Goal: Task Accomplishment & Management: Use online tool/utility

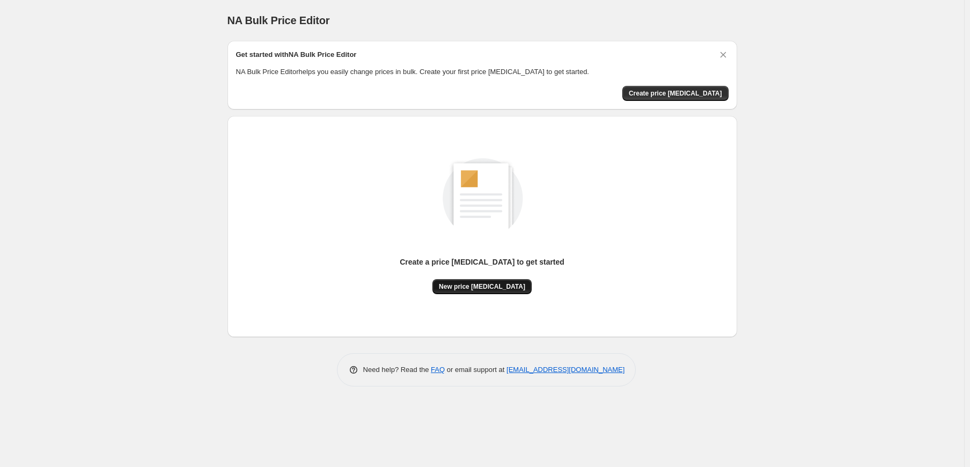
click at [502, 288] on span "New price change job" at bounding box center [482, 286] width 86 height 9
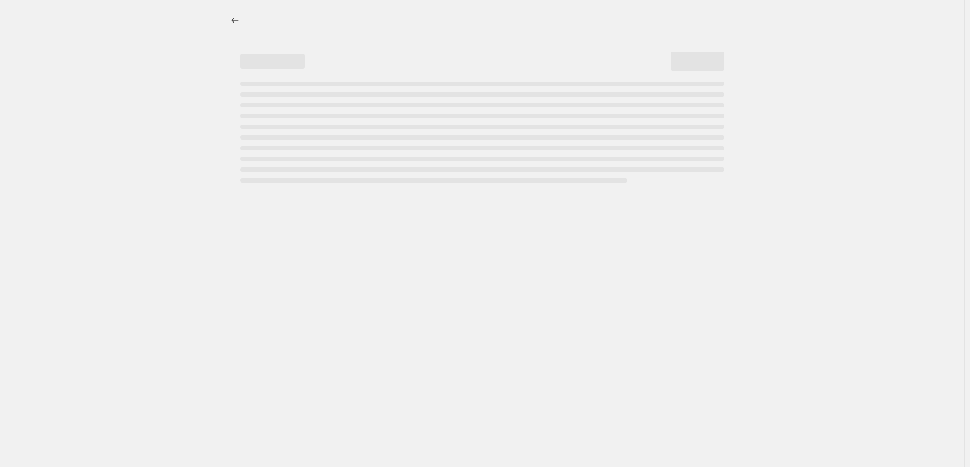
select select "percentage"
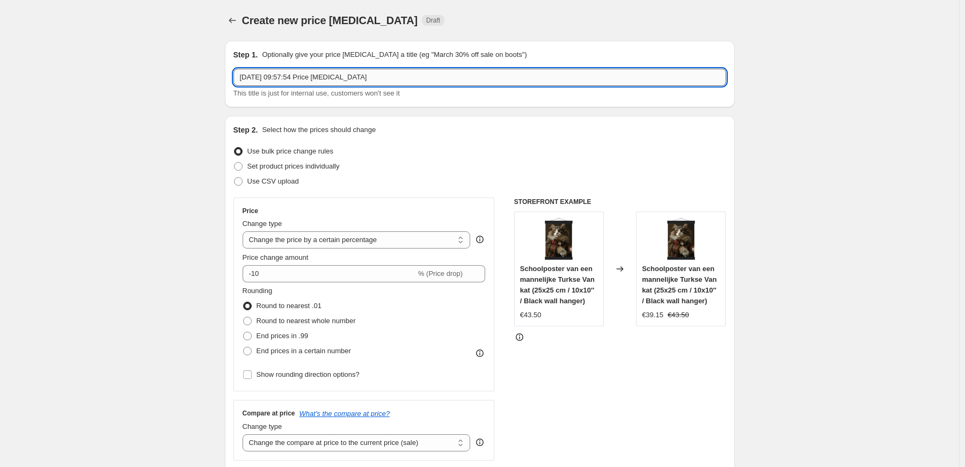
click at [370, 81] on input "12 sep 2025, 09:57:54 Price change job" at bounding box center [479, 77] width 492 height 17
drag, startPoint x: 370, startPoint y: 81, endPoint x: 219, endPoint y: 72, distance: 151.0
type input "25% extra"
click at [347, 242] on select "Change the price to a certain amount Change the price by a certain amount Chang…" at bounding box center [356, 239] width 228 height 17
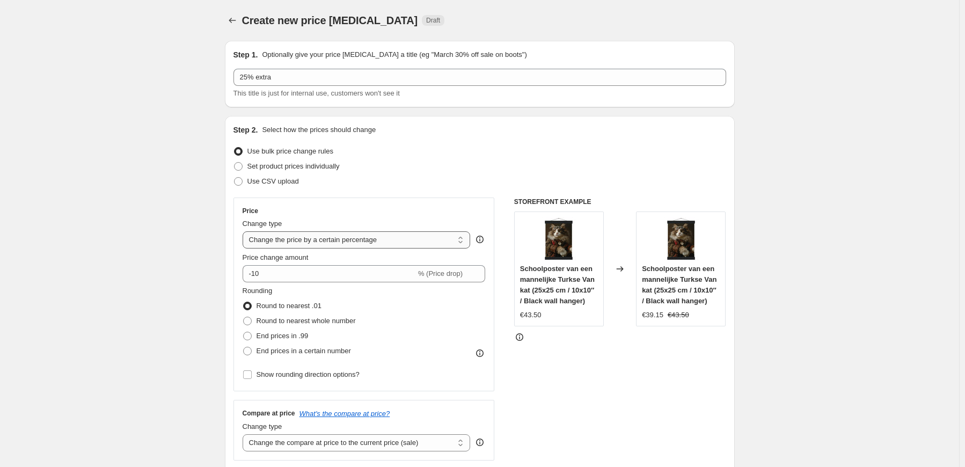
click at [245, 231] on select "Change the price to a certain amount Change the price by a certain amount Chang…" at bounding box center [356, 239] width 228 height 17
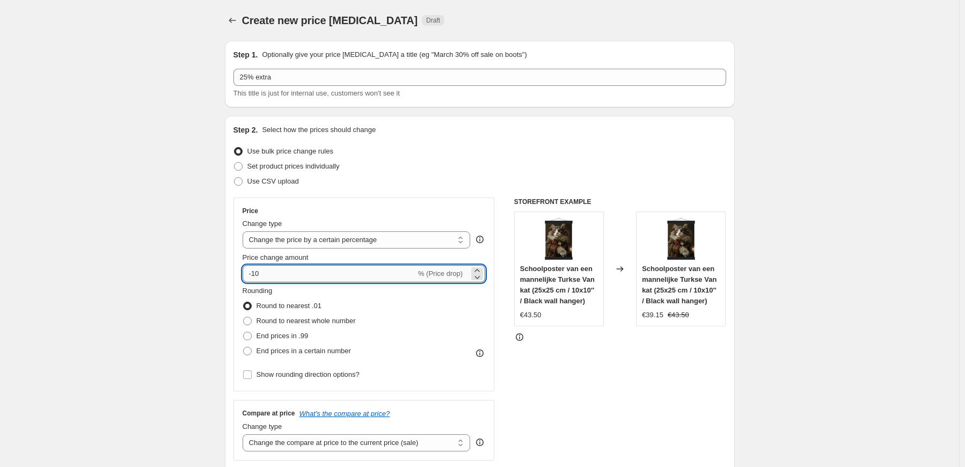
click at [291, 276] on input "-10" at bounding box center [328, 273] width 173 height 17
type input "-1"
type input "25"
click at [560, 141] on div "Step 2. Select how the prices should change Use bulk price change rules Set pro…" at bounding box center [479, 303] width 492 height 359
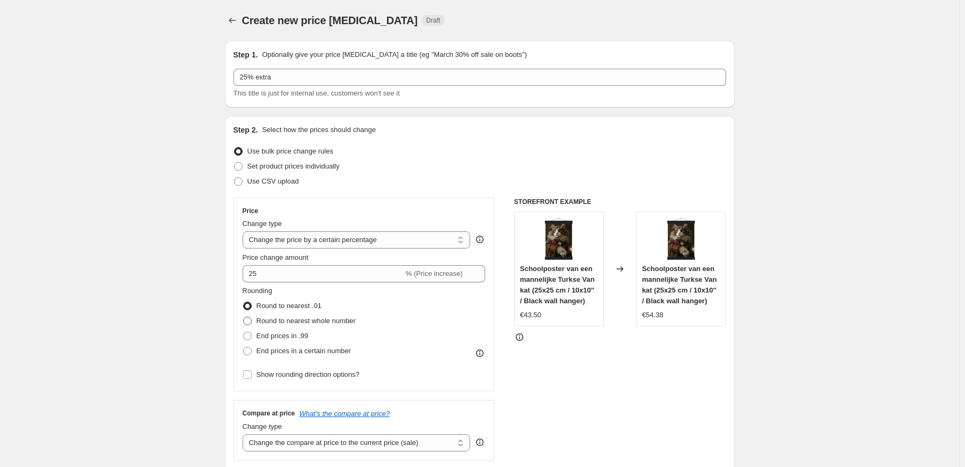
click at [252, 321] on span at bounding box center [247, 320] width 9 height 9
click at [244, 317] on input "Round to nearest whole number" at bounding box center [243, 316] width 1 height 1
radio input "true"
click at [251, 335] on span at bounding box center [247, 336] width 9 height 9
click at [244, 332] on input "End prices in .99" at bounding box center [243, 332] width 1 height 1
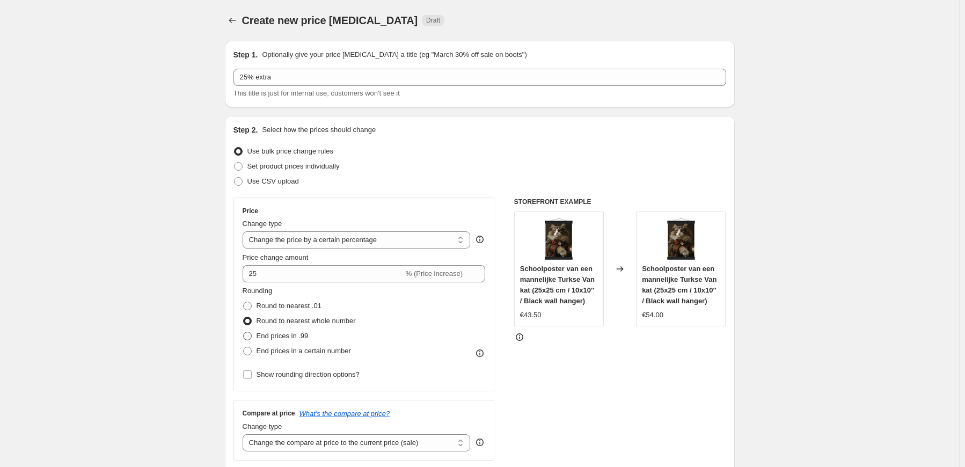
radio input "true"
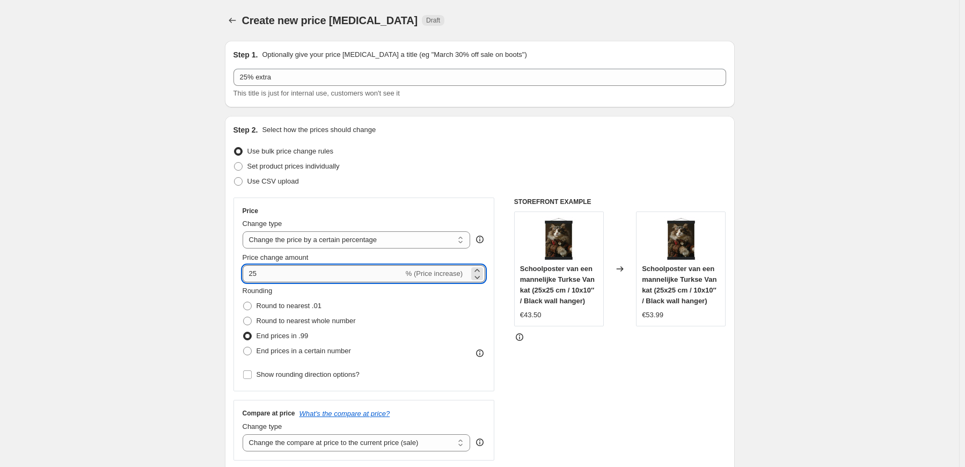
click at [279, 274] on input "25" at bounding box center [322, 273] width 161 height 17
type input "2"
type input "3"
type input "30"
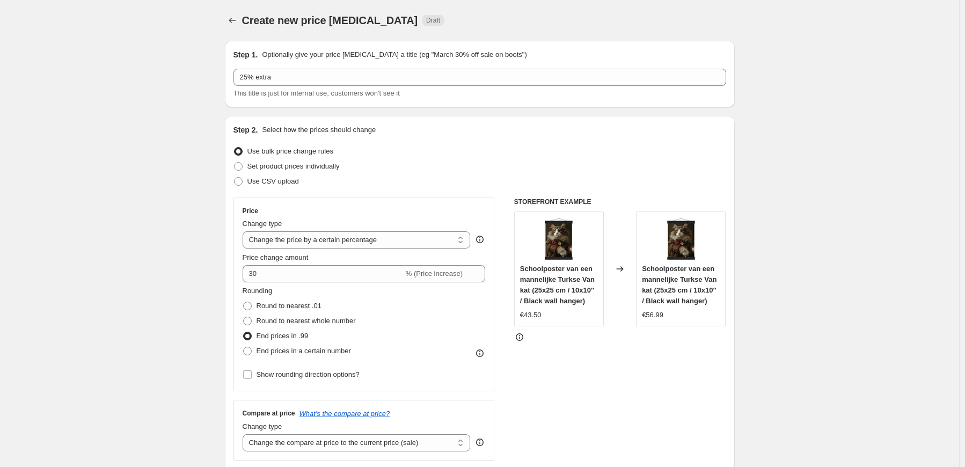
click at [288, 290] on fieldset "Rounding Round to nearest .01 Round to nearest whole number End prices in .99 E…" at bounding box center [298, 321] width 113 height 73
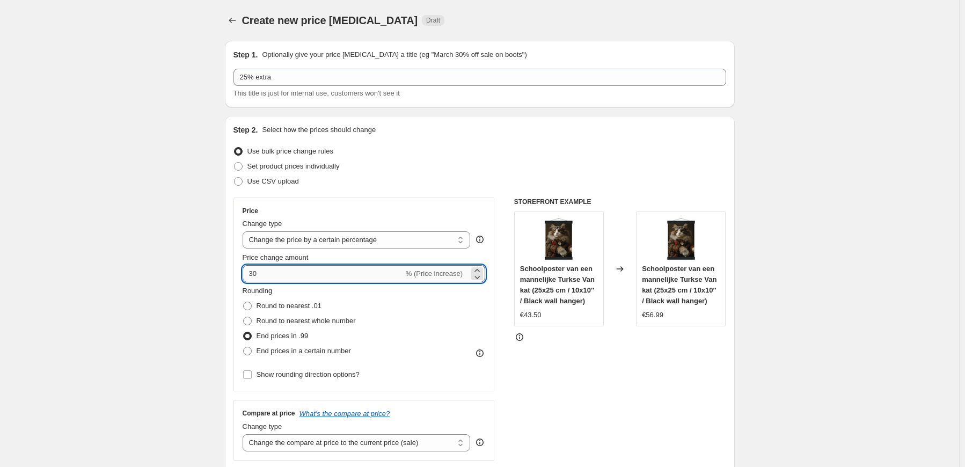
click at [277, 270] on input "30" at bounding box center [322, 273] width 161 height 17
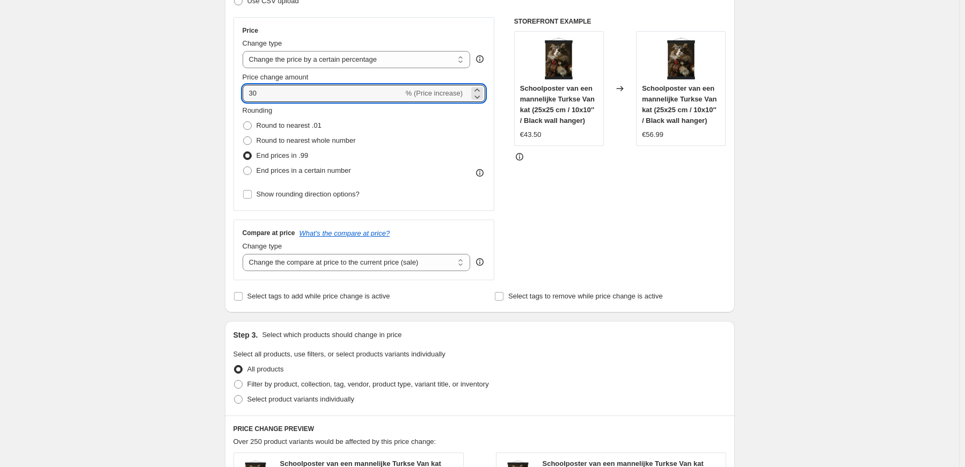
scroll to position [182, 0]
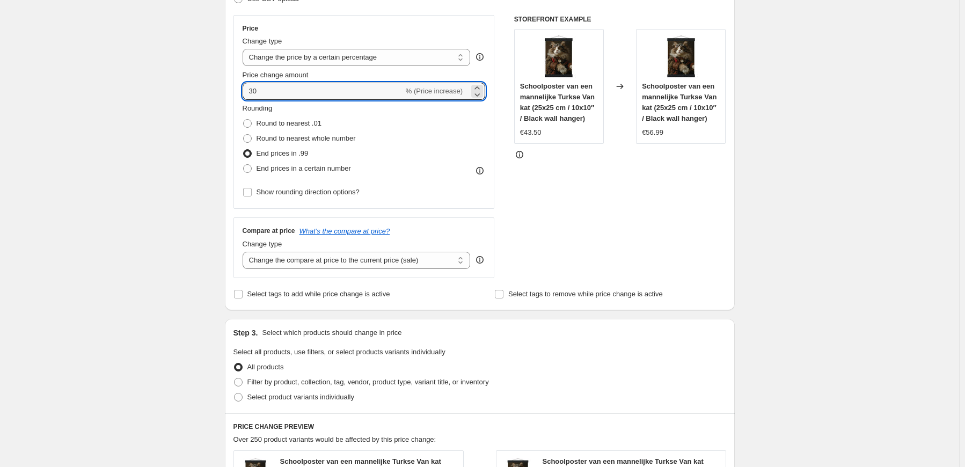
click at [481, 261] on icon at bounding box center [479, 259] width 11 height 11
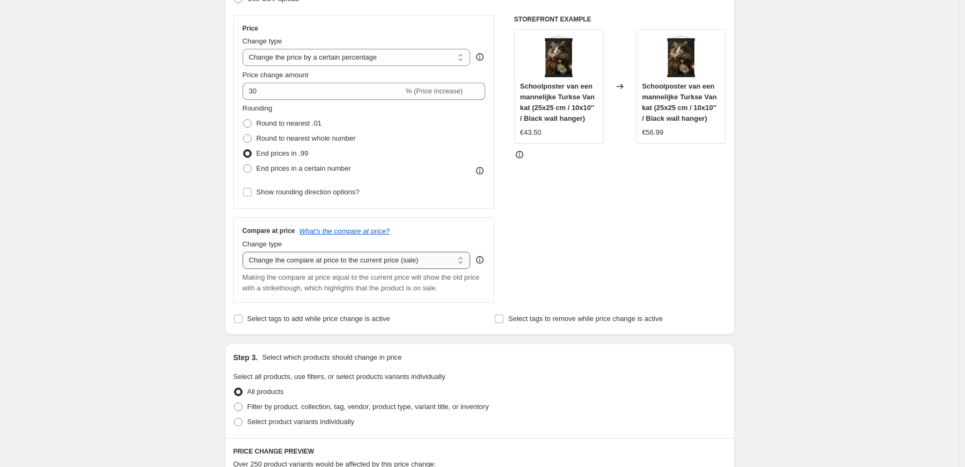
click at [461, 260] on select "Change the compare at price to the current price (sale) Change the compare at p…" at bounding box center [356, 260] width 228 height 17
select select "no_change"
click at [245, 252] on select "Change the compare at price to the current price (sale) Change the compare at p…" at bounding box center [356, 260] width 228 height 17
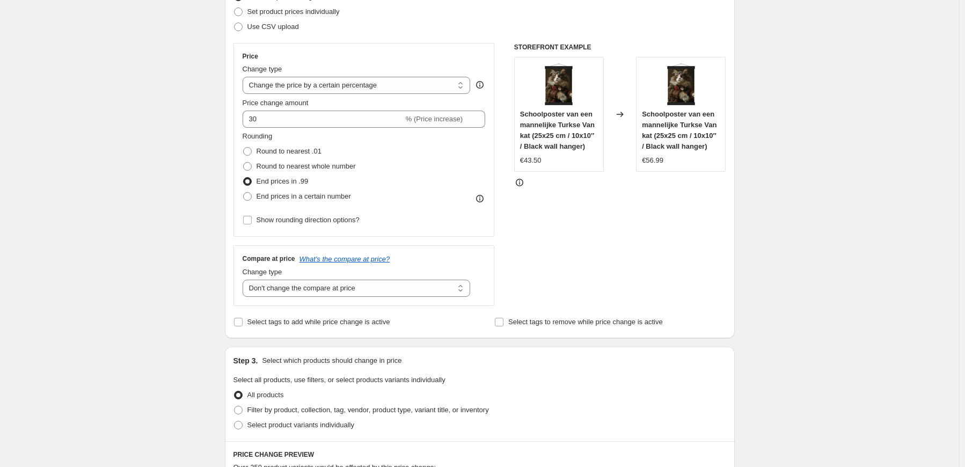
scroll to position [144, 0]
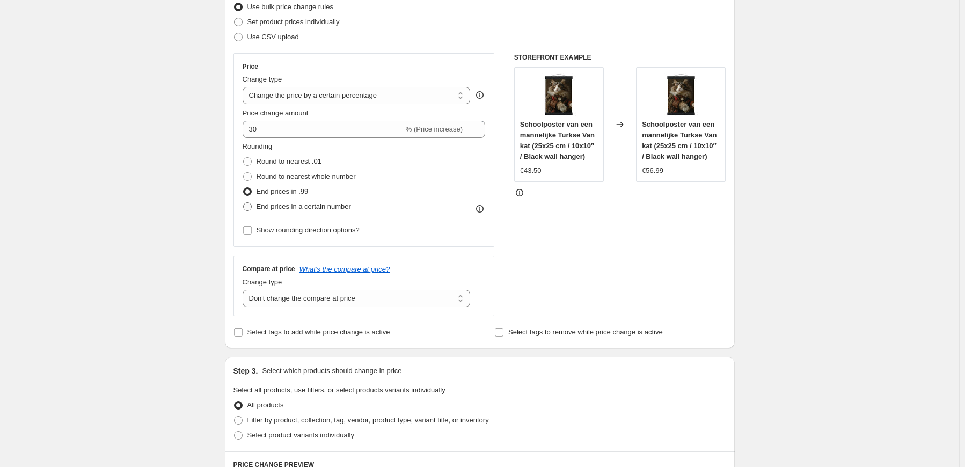
click at [252, 206] on span at bounding box center [247, 206] width 9 height 9
click at [244, 203] on input "End prices in a certain number" at bounding box center [243, 202] width 1 height 1
radio input "true"
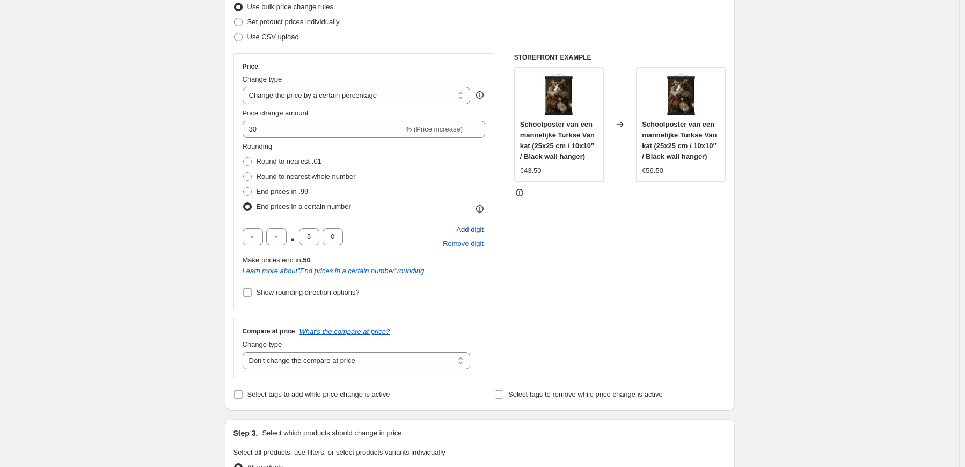
click at [470, 230] on span "Add digit" at bounding box center [469, 229] width 27 height 11
click at [469, 244] on span "Remove digit" at bounding box center [463, 243] width 41 height 11
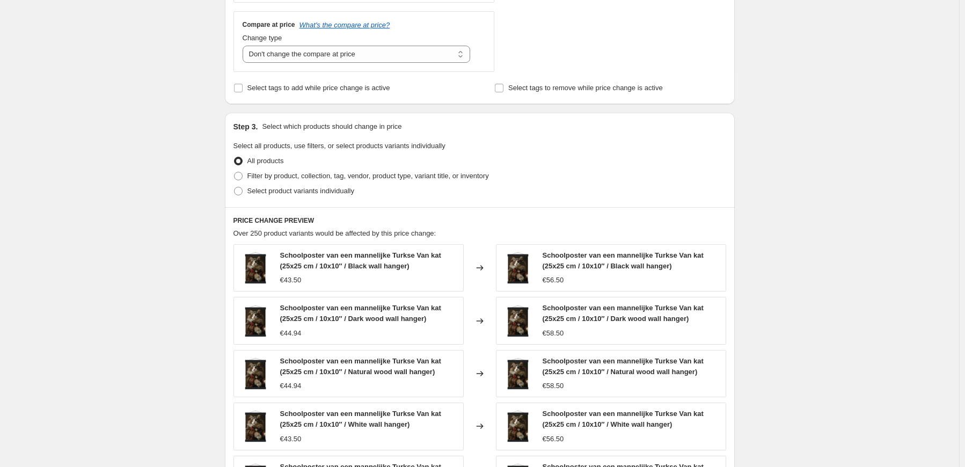
scroll to position [684, 0]
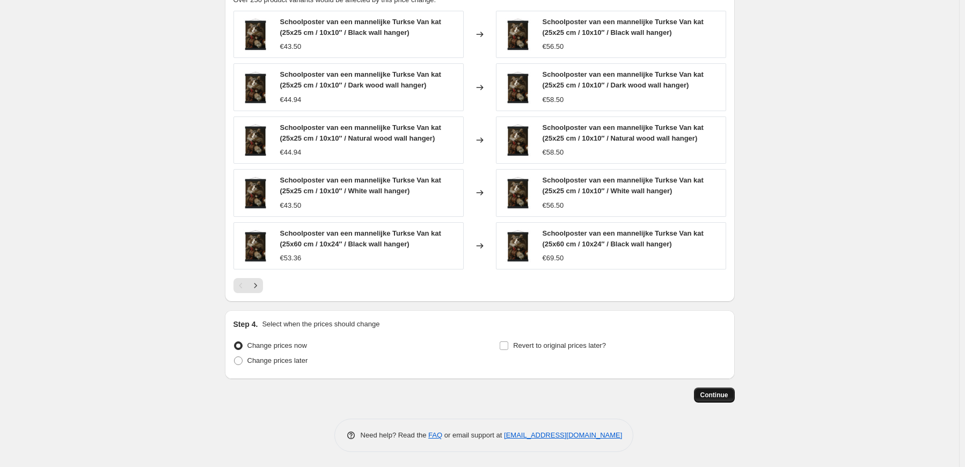
click at [711, 396] on span "Continue" at bounding box center [714, 395] width 28 height 9
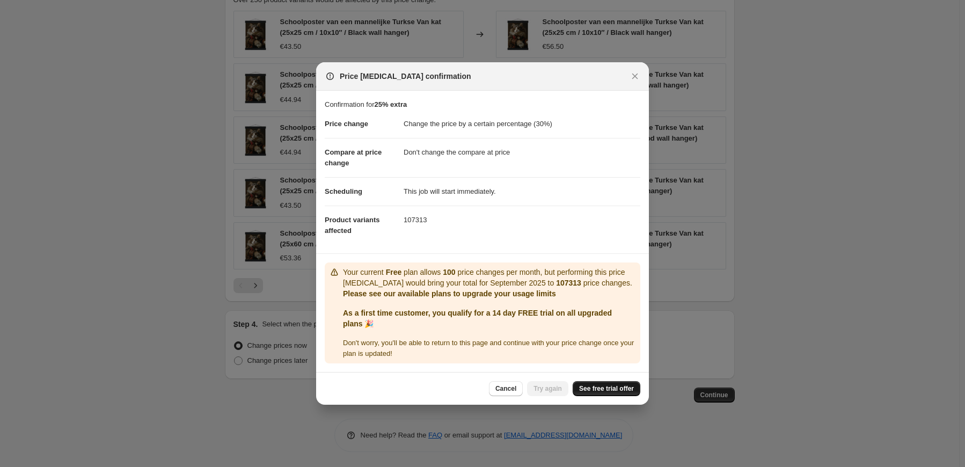
click at [609, 387] on span "See free trial offer" at bounding box center [606, 388] width 55 height 9
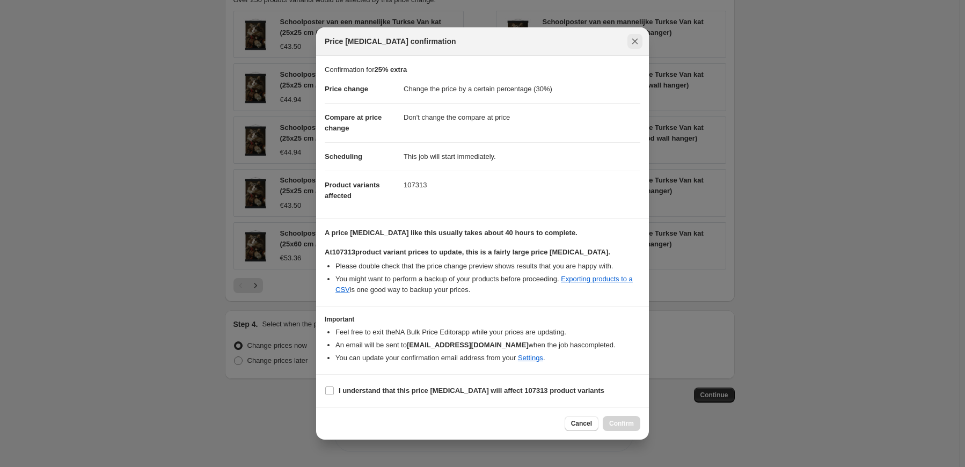
click at [636, 39] on icon "Close" at bounding box center [635, 41] width 6 height 6
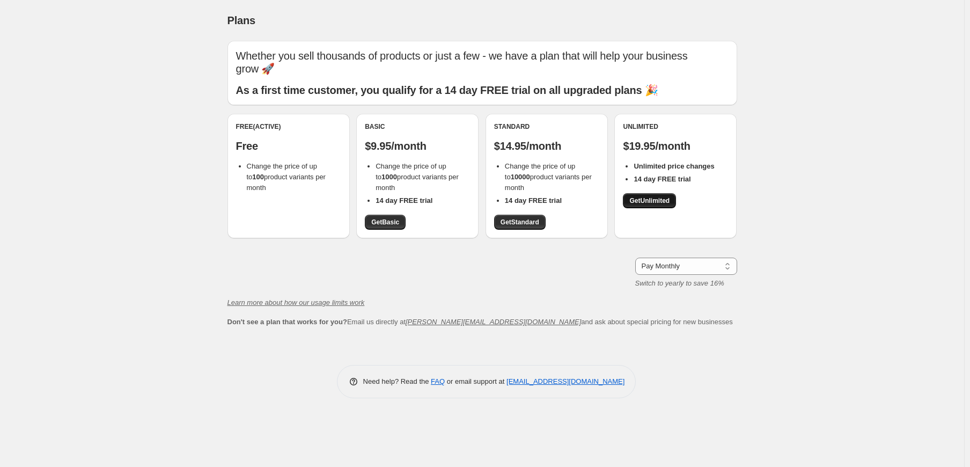
click at [647, 199] on span "Get Unlimited" at bounding box center [649, 200] width 40 height 9
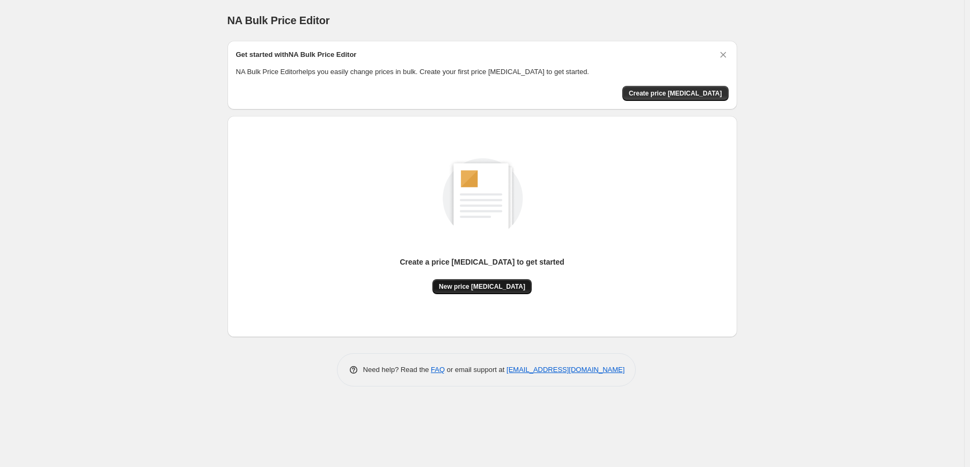
click at [492, 287] on span "New price [MEDICAL_DATA]" at bounding box center [482, 286] width 86 height 9
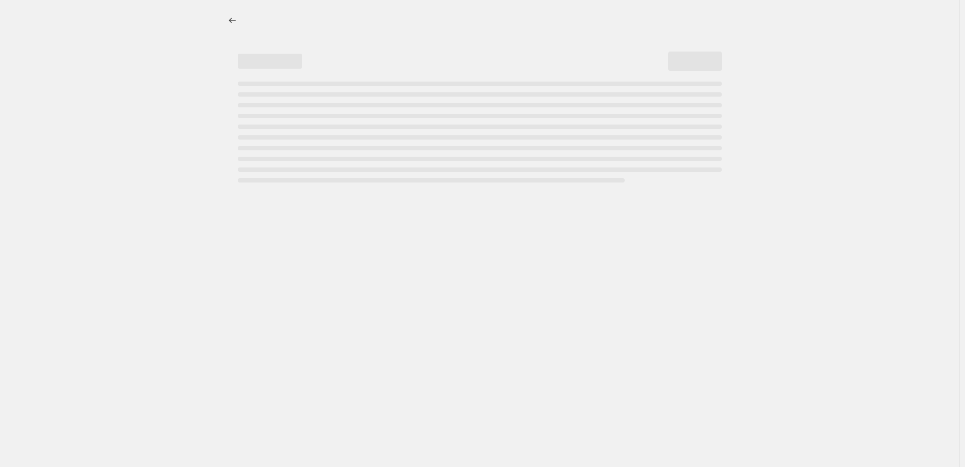
select select "percentage"
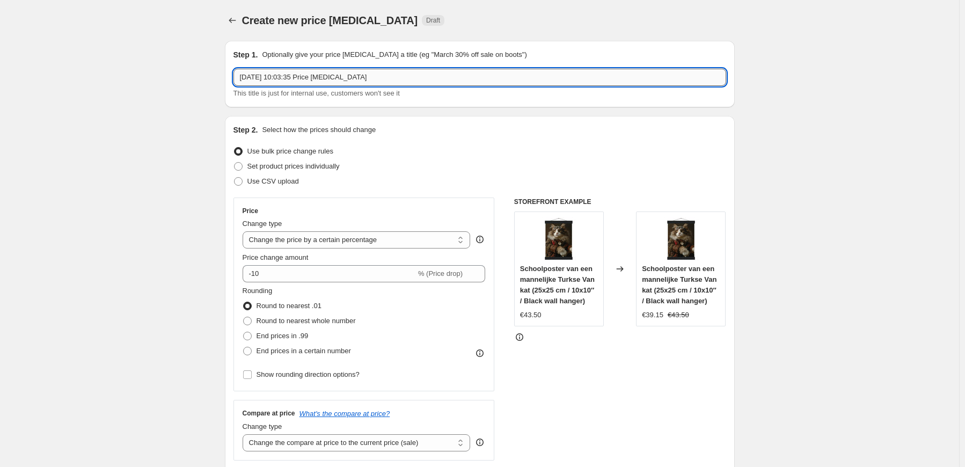
click at [364, 79] on input "12 sep 2025, 10:03:35 Price change job" at bounding box center [479, 77] width 492 height 17
drag, startPoint x: 372, startPoint y: 79, endPoint x: 214, endPoint y: 87, distance: 158.5
type input "30%"
click at [463, 241] on select "Change the price to a certain amount Change the price by a certain amount Chang…" at bounding box center [356, 239] width 228 height 17
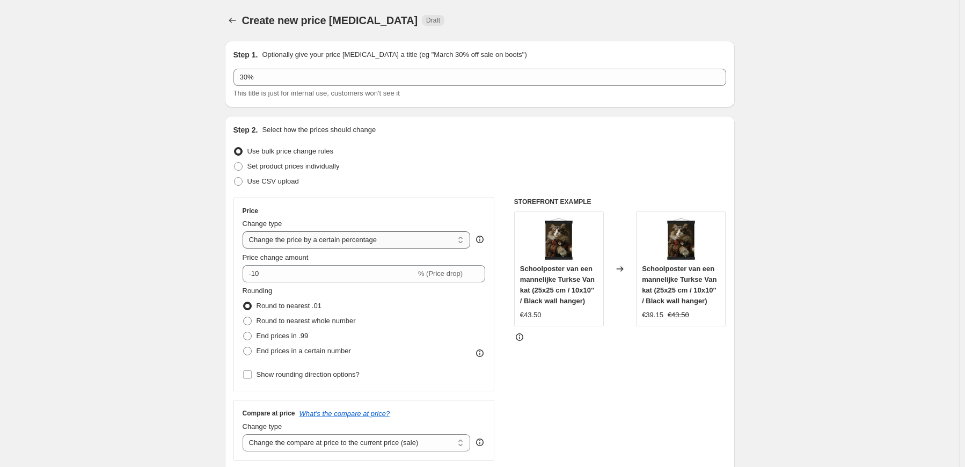
click at [245, 231] on select "Change the price to a certain amount Change the price by a certain amount Chang…" at bounding box center [356, 239] width 228 height 17
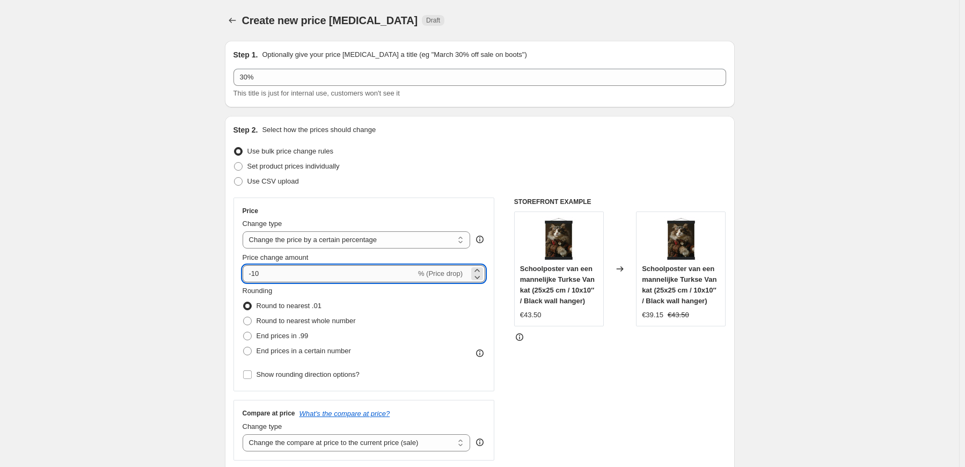
click at [308, 272] on input "-10" at bounding box center [328, 273] width 173 height 17
type input "-1"
type input "30"
click at [252, 352] on span at bounding box center [247, 351] width 9 height 9
click at [244, 347] on input "End prices in a certain number" at bounding box center [243, 347] width 1 height 1
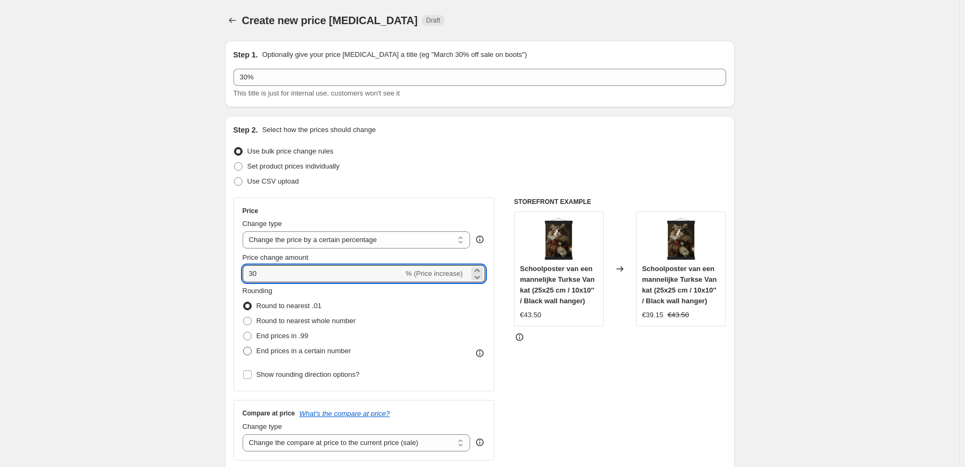
radio input "true"
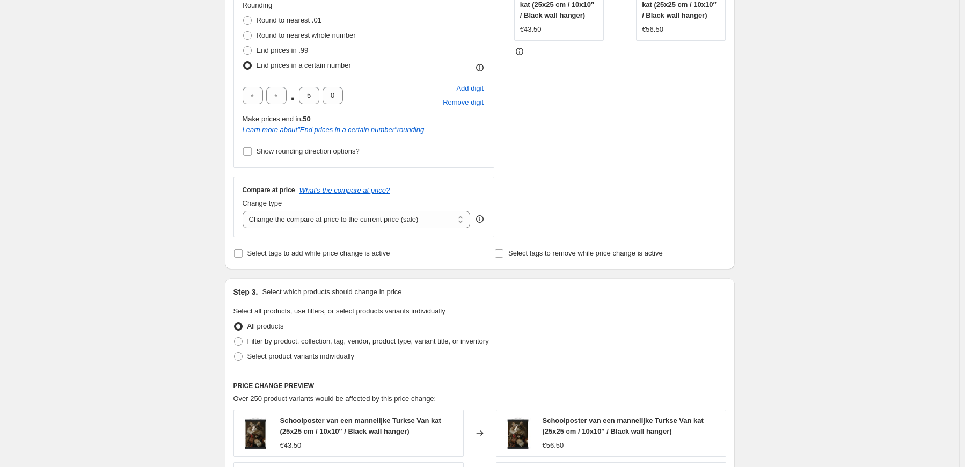
scroll to position [290, 0]
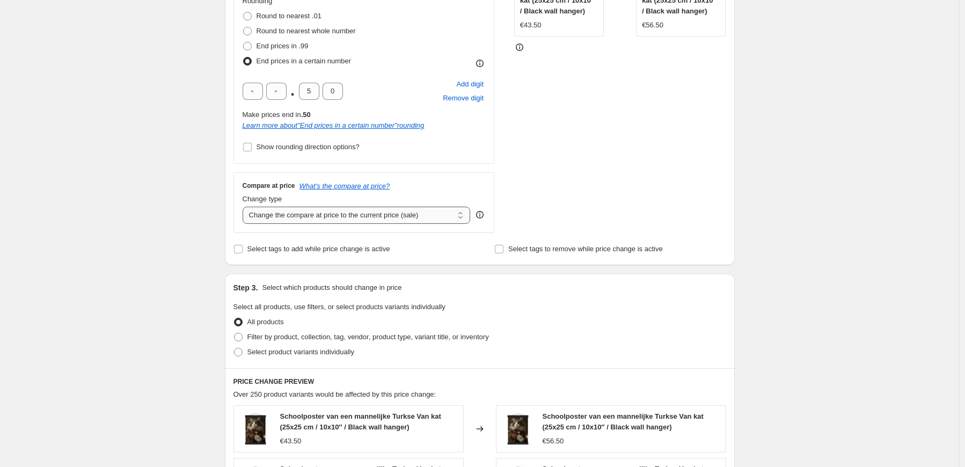
click at [463, 218] on select "Change the compare at price to the current price (sale) Change the compare at p…" at bounding box center [356, 215] width 228 height 17
click at [245, 207] on select "Change the compare at price to the current price (sale) Change the compare at p…" at bounding box center [356, 215] width 228 height 17
click at [462, 218] on select "Change the compare at price to the current price (sale) Change the compare at p…" at bounding box center [356, 215] width 228 height 17
select select "remove"
click at [245, 207] on select "Change the compare at price to the current price (sale) Change the compare at p…" at bounding box center [356, 215] width 228 height 17
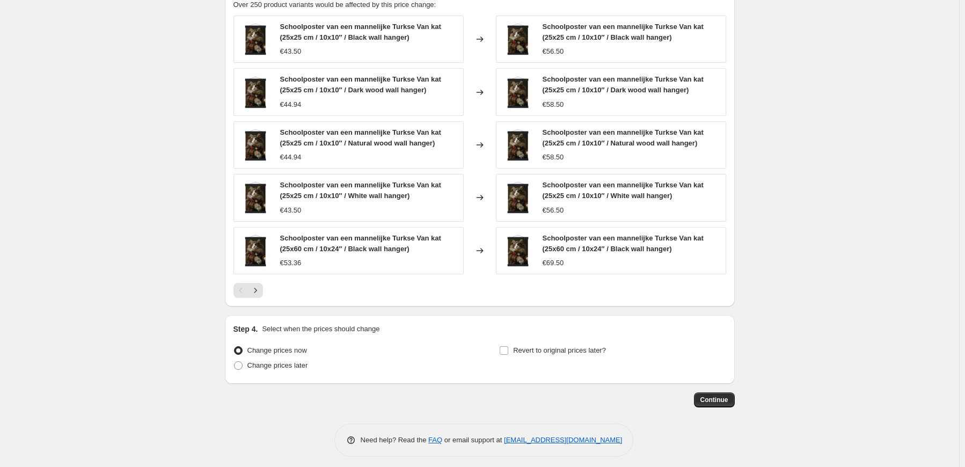
scroll to position [684, 0]
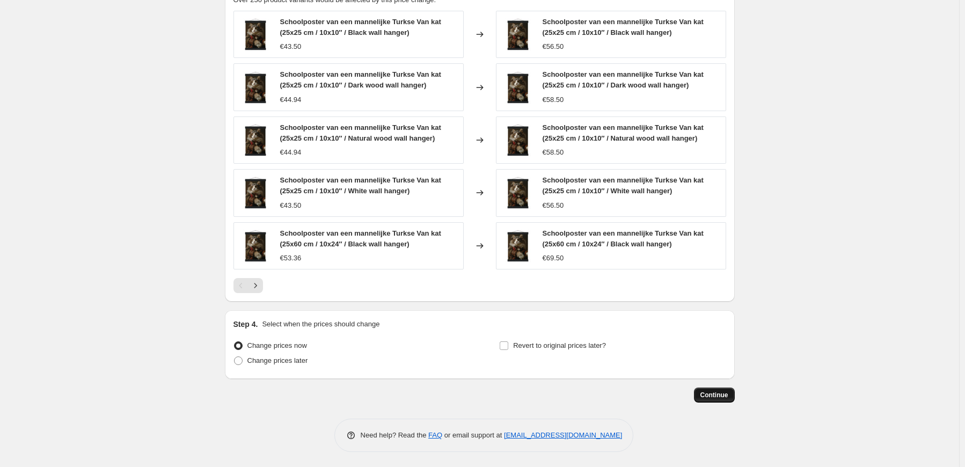
click at [714, 395] on span "Continue" at bounding box center [714, 395] width 28 height 9
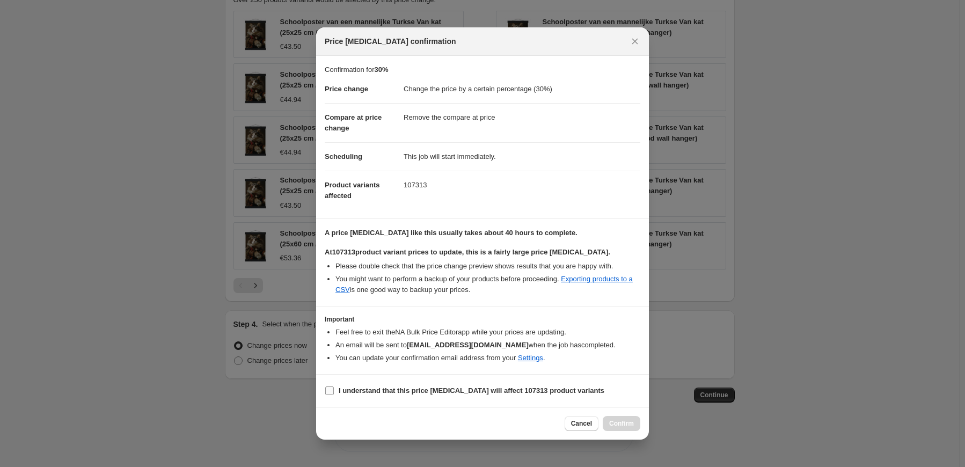
click at [330, 388] on input "I understand that this price change job will affect 107313 product variants" at bounding box center [329, 390] width 9 height 9
checkbox input "true"
click at [614, 426] on span "Confirm" at bounding box center [621, 423] width 25 height 9
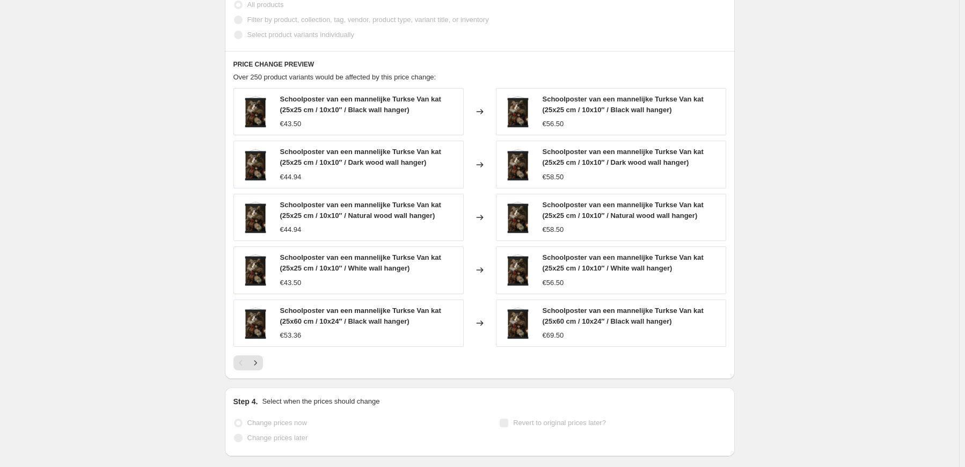
scroll to position [712, 0]
